Goal: Task Accomplishment & Management: Use online tool/utility

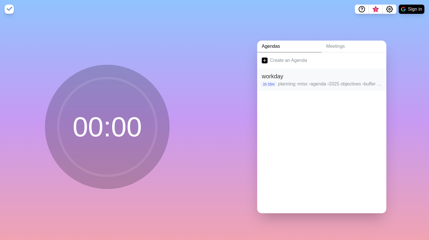
click at [322, 86] on div "workday 1h 15m planning • misc • agenda • 2025 objectives • buffer • -BREAK- • …" at bounding box center [321, 80] width 129 height 22
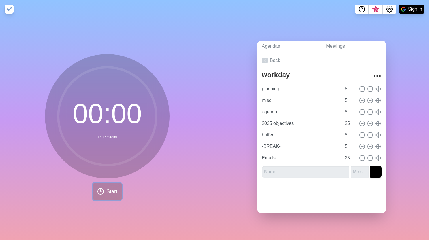
click at [112, 188] on span "Start" at bounding box center [111, 192] width 11 height 8
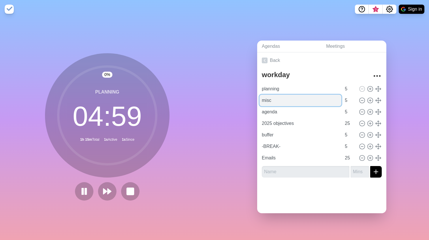
click at [292, 102] on input "misc" at bounding box center [300, 101] width 82 height 12
drag, startPoint x: 292, startPoint y: 102, endPoint x: 259, endPoint y: 100, distance: 32.3
click at [259, 100] on input "misc" at bounding box center [300, 101] width 82 height 12
type input "a"
type input "srm framework"
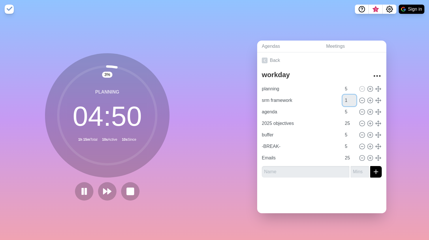
type input "1"
click at [342, 99] on input "1" at bounding box center [349, 101] width 14 height 12
type input "25"
type input "-BREAK-"
type input "agenda"
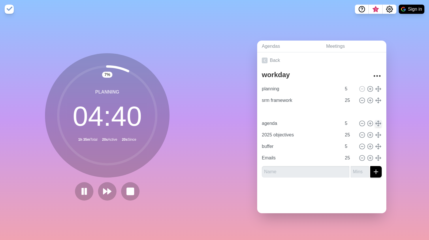
type input "5"
type input "2025 objectives"
type input "25"
type input "buffer"
click at [359, 123] on icon at bounding box center [362, 123] width 6 height 6
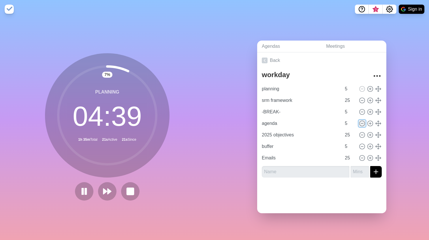
type input "2025 objectives"
type input "25"
type input "buffer"
type input "5"
type input "Emails"
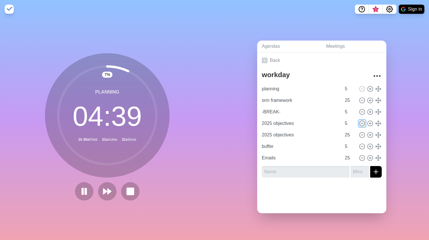
type input "25"
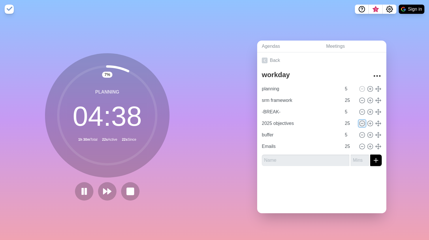
click at [359, 123] on icon at bounding box center [362, 123] width 6 height 6
type input "buffer"
type input "5"
type input "Emails"
type input "25"
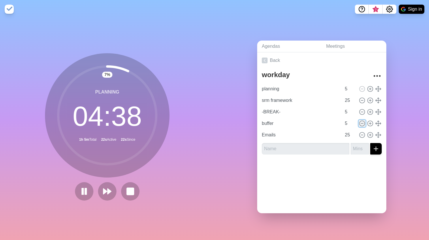
click at [359, 123] on icon at bounding box center [362, 123] width 6 height 6
type input "Emails"
type input "25"
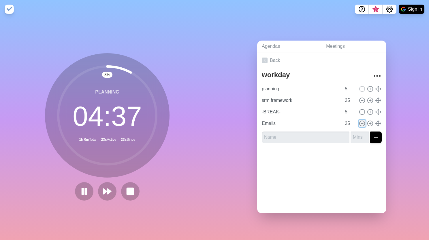
click at [359, 123] on icon at bounding box center [362, 123] width 6 height 6
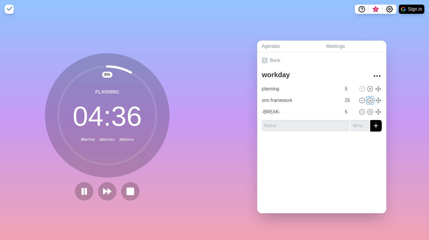
click at [370, 99] on line at bounding box center [370, 100] width 0 height 2
type input "srm framework"
type input "25"
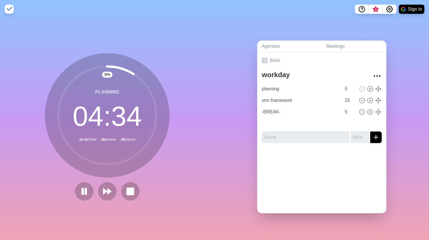
type input "srm framework"
type input "25"
type input "-BREAK-"
type input "5"
click at [369, 112] on line at bounding box center [370, 112] width 2 height 0
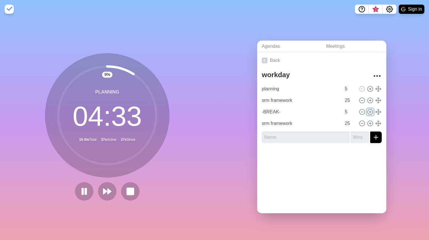
type input "-BREAK-"
type input "5"
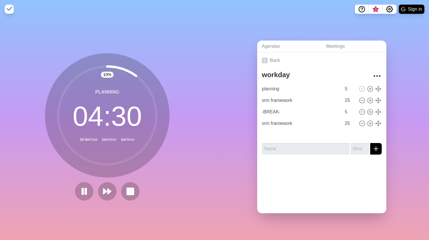
type input "-BREAK-"
type input "5"
type input "srm framework"
type input "25"
click at [367, 120] on icon at bounding box center [370, 123] width 6 height 6
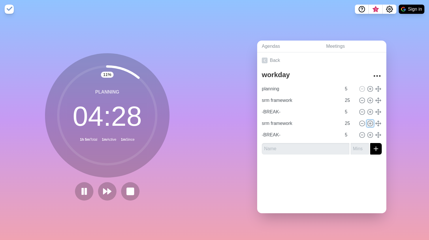
type input "srm framework"
type input "25"
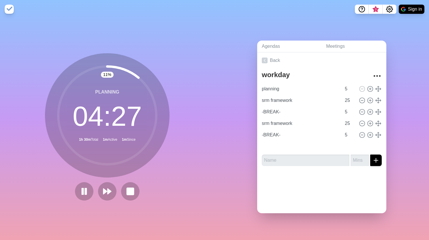
type input "srm framework"
type input "25"
type input "-BREAK-"
type input "5"
click at [342, 143] on input "25" at bounding box center [349, 147] width 14 height 12
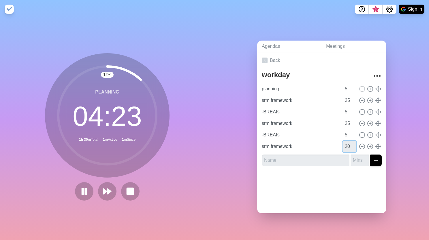
type input "20"
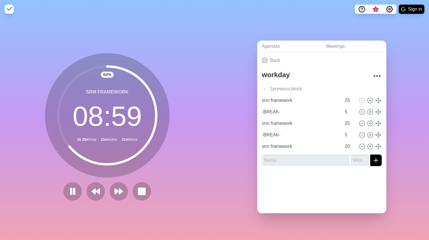
click at [311, 208] on div "Back workday 1 previous block planning 5 srm framework 25 -BREAK- 5 srm framewo…" at bounding box center [321, 132] width 129 height 161
click at [280, 217] on div "Agendas Meetings Back workday 1 previous block planning 5 srm framework 25 -BRE…" at bounding box center [321, 129] width 214 height 222
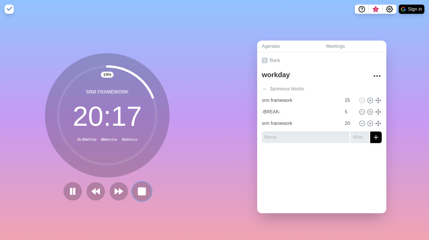
click at [141, 191] on rect at bounding box center [141, 191] width 7 height 7
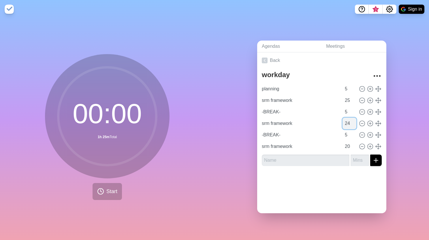
click at [346, 124] on input "24" at bounding box center [349, 124] width 14 height 12
drag, startPoint x: 344, startPoint y: 123, endPoint x: 341, endPoint y: 122, distance: 3.2
click at [342, 122] on input "24" at bounding box center [349, 124] width 14 height 12
type input "20"
click at [359, 88] on icon at bounding box center [362, 89] width 6 height 6
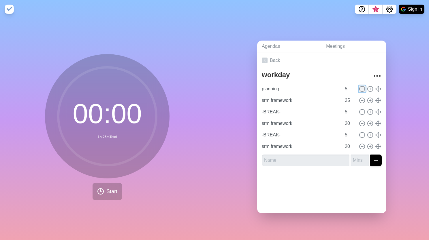
type input "srm framework"
type input "25"
type input "-BREAK-"
type input "5"
type input "srm framework"
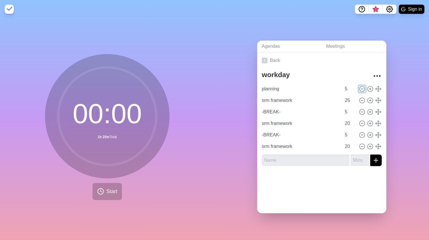
type input "20"
type input "-BREAK-"
type input "5"
type input "srm framework"
type input "20"
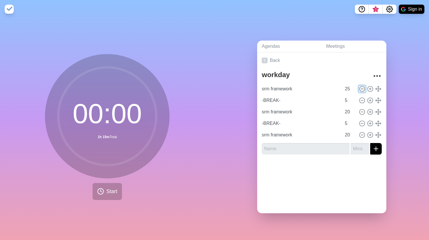
click at [359, 88] on icon at bounding box center [362, 89] width 6 height 6
type input "-BREAK-"
type input "5"
type input "srm framework"
type input "20"
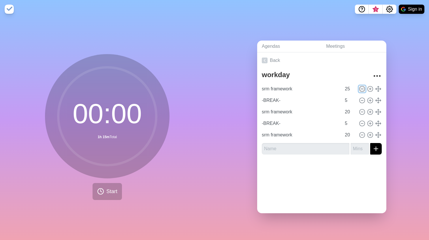
type input "-BREAK-"
type input "5"
type input "srm framework"
type input "20"
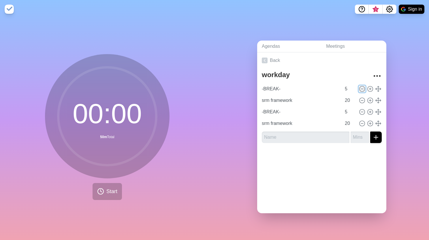
click at [359, 88] on icon at bounding box center [362, 89] width 6 height 6
type input "srm framework"
type input "20"
type input "-BREAK-"
type input "5"
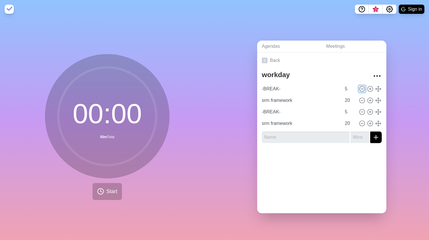
type input "srm framework"
type input "20"
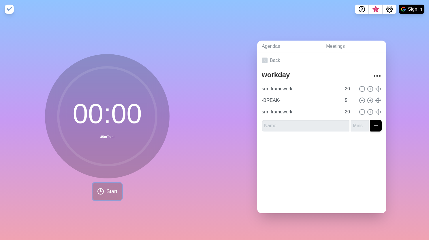
click at [106, 191] on span "Start" at bounding box center [111, 192] width 11 height 8
